Goal: Answer question/provide support: Answer question/provide support

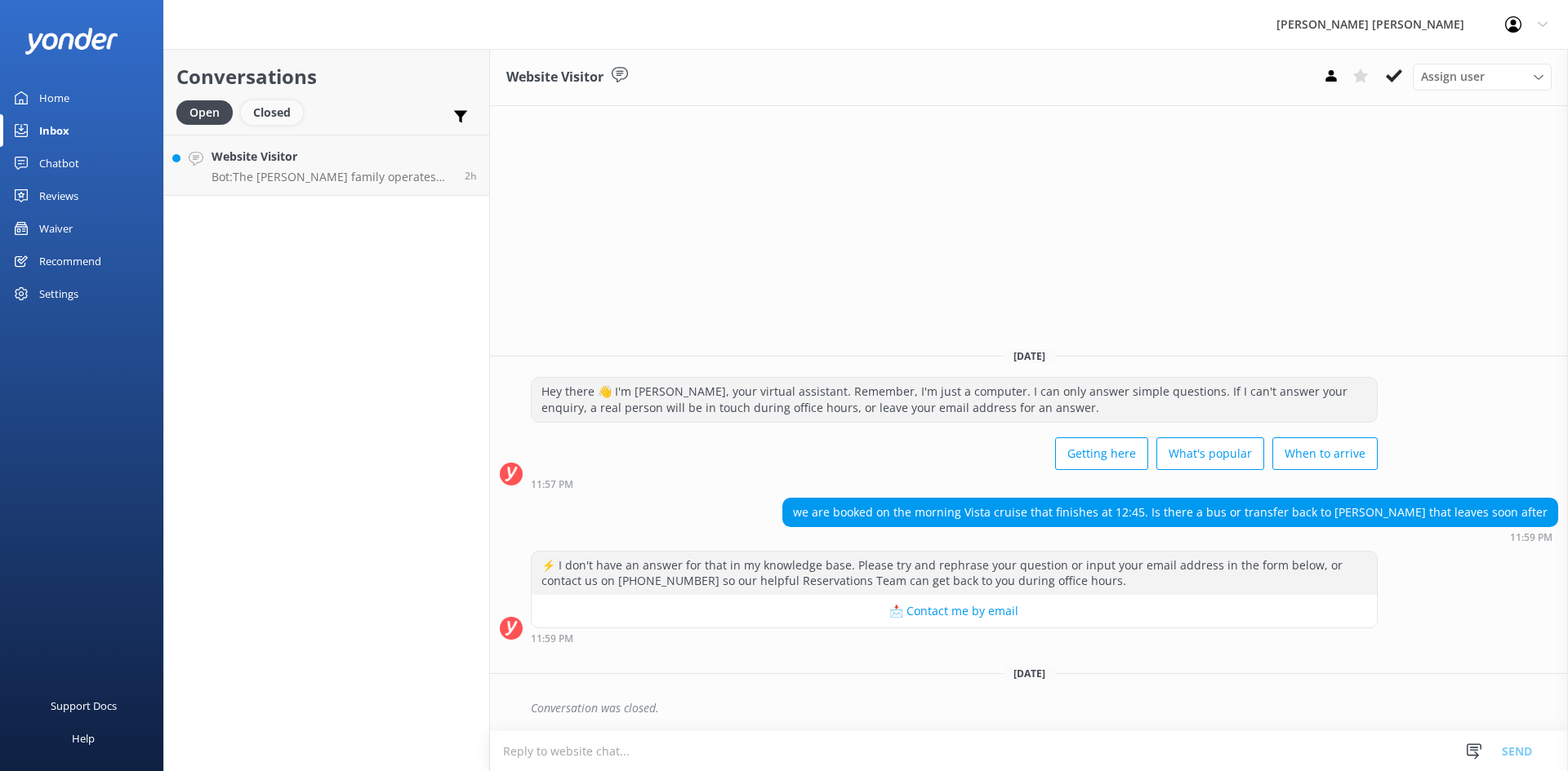
click at [287, 107] on div "Closed" at bounding box center [272, 112] width 62 height 24
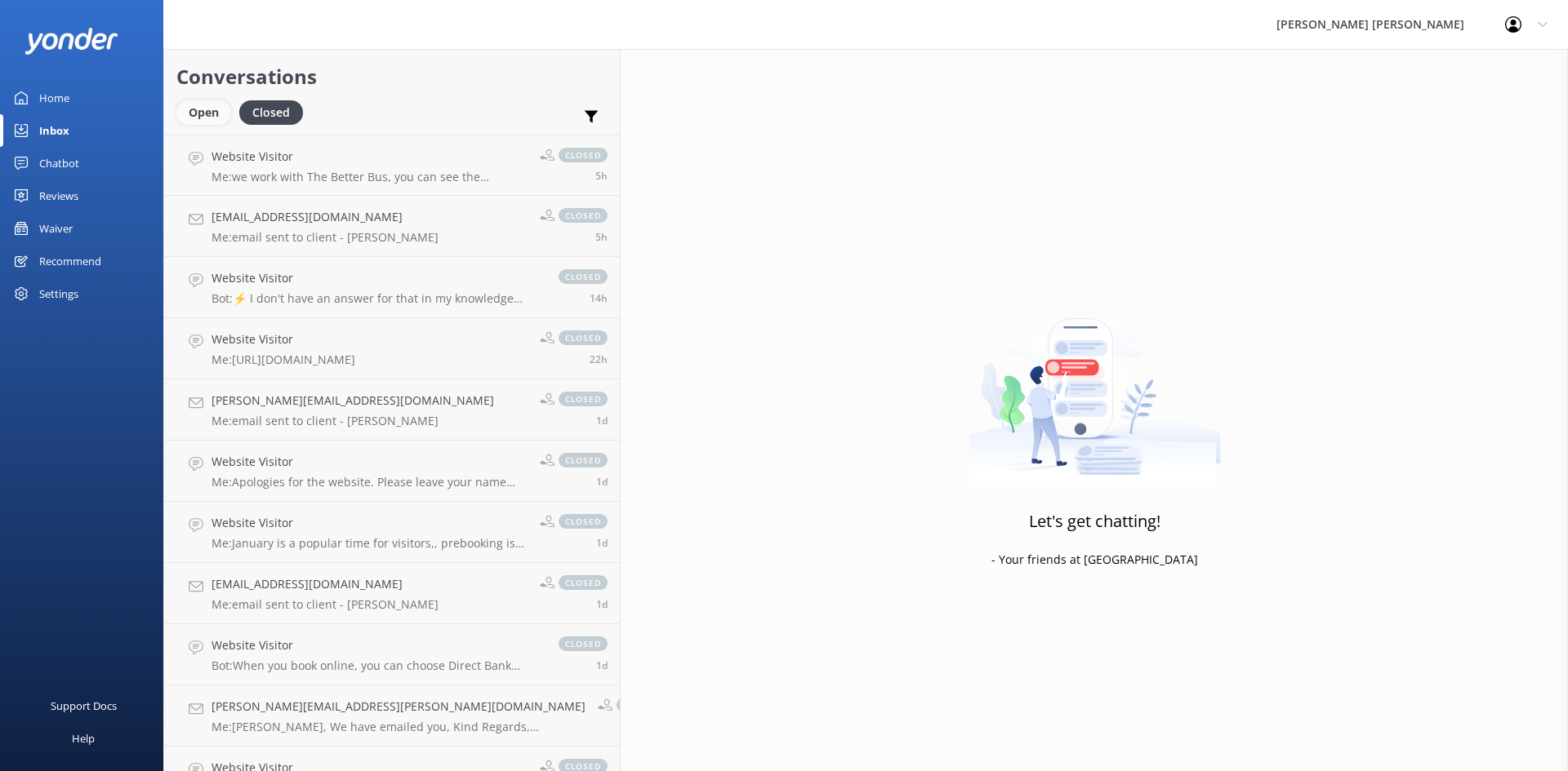
click at [192, 107] on div "Open" at bounding box center [204, 112] width 55 height 24
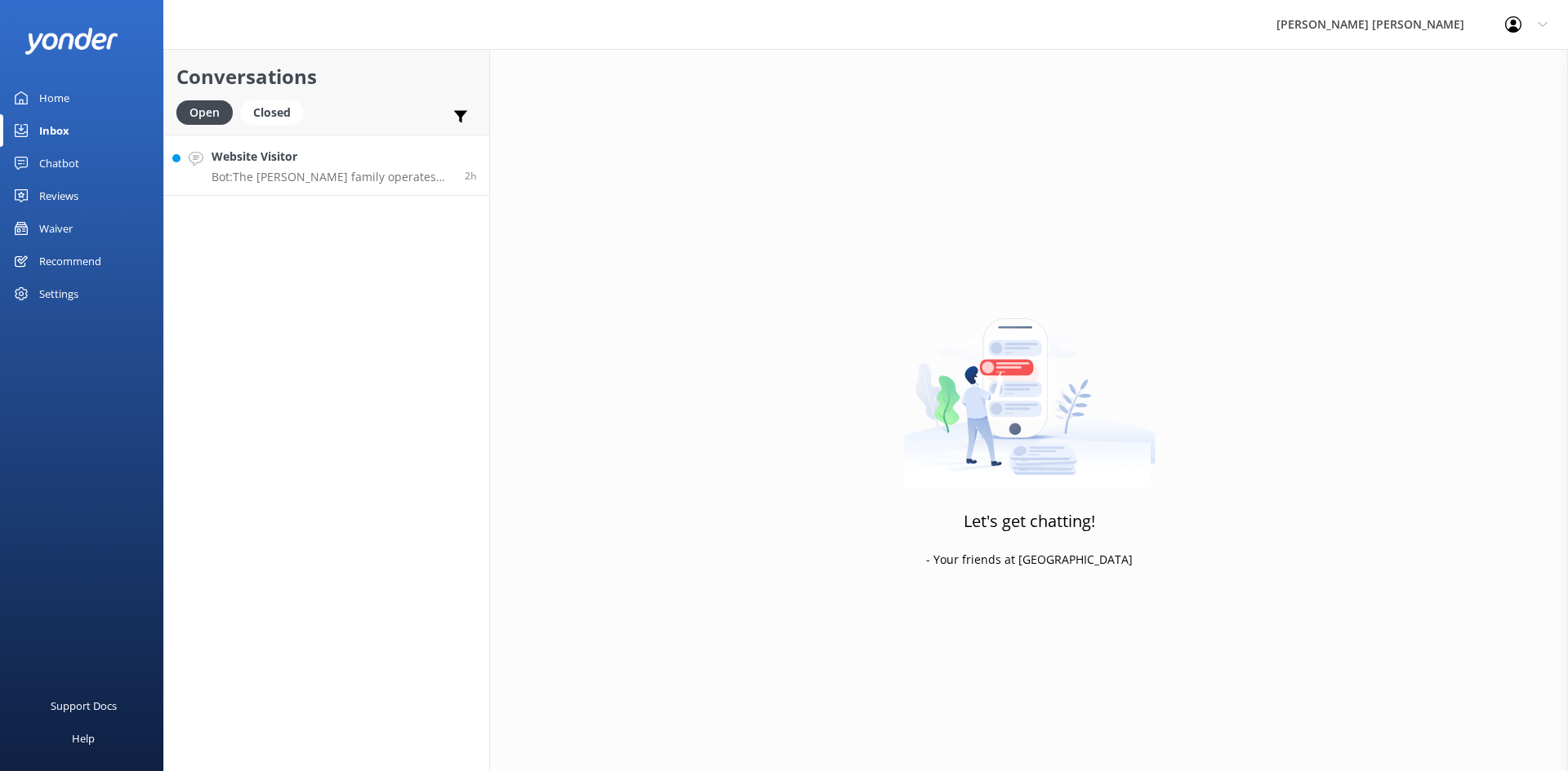
click at [309, 179] on p "Bot: The Wilson family operates two beachfront lodges in the Abel Tasman Nation…" at bounding box center [332, 177] width 241 height 15
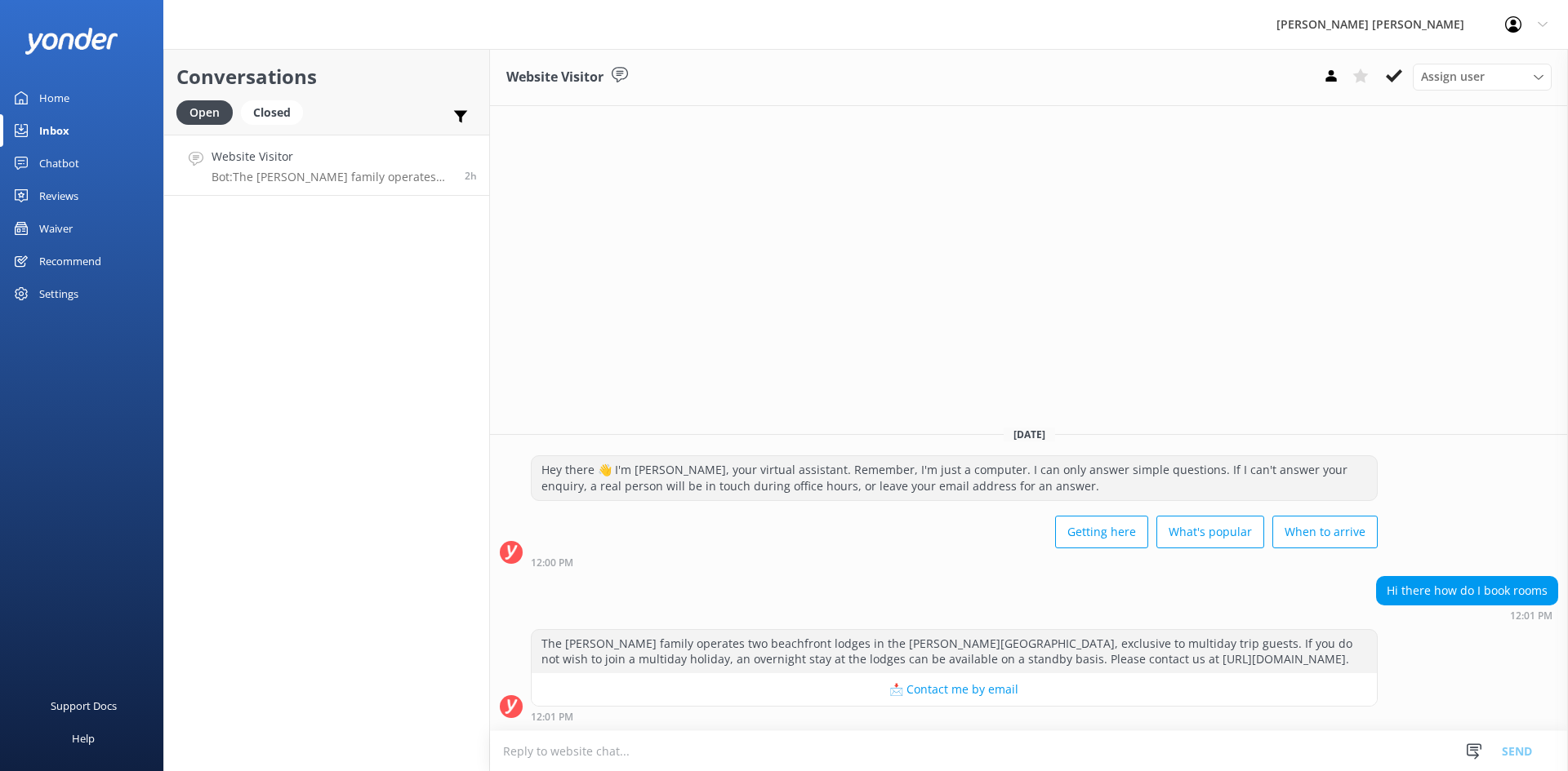
click at [1387, 62] on div "Website Visitor Assign user Dianna - Wilsons Lucy - Wilsons Staff - Wilsons San…" at bounding box center [1029, 77] width 1078 height 58
click at [1393, 86] on button at bounding box center [1394, 75] width 29 height 24
